Goal: Download file/media

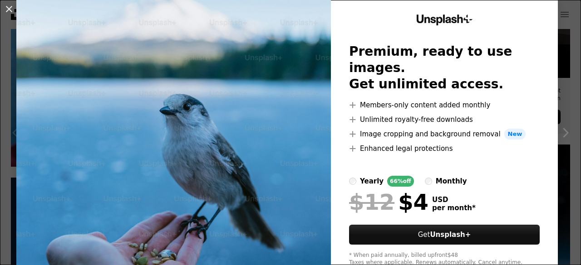
scroll to position [27, 0]
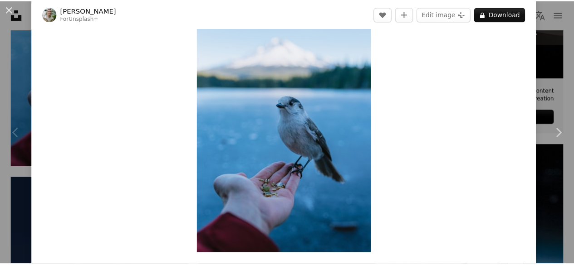
scroll to position [68, 0]
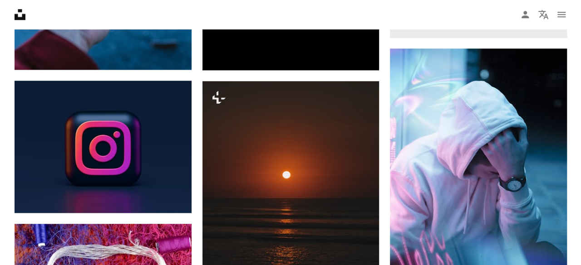
scroll to position [538, 0]
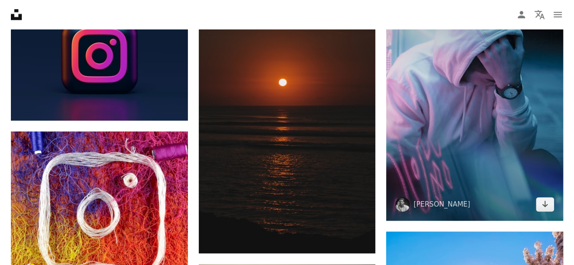
click at [457, 114] on img at bounding box center [474, 88] width 177 height 265
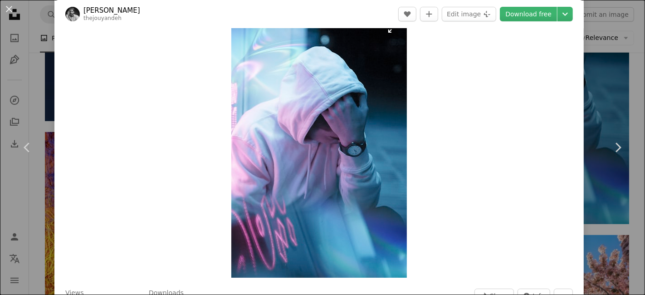
scroll to position [24, 0]
